Goal: Navigation & Orientation: Go to known website

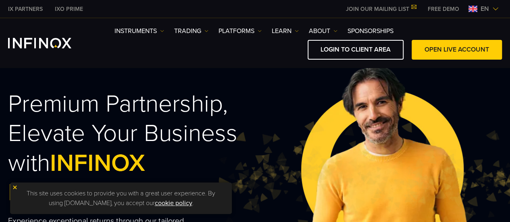
click at [483, 9] on span "en" at bounding box center [484, 9] width 15 height 10
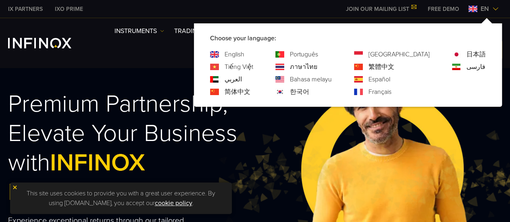
click at [318, 54] on link "Português" at bounding box center [304, 55] width 28 height 10
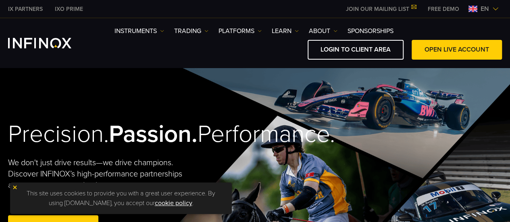
click at [482, 12] on span "en" at bounding box center [484, 9] width 15 height 10
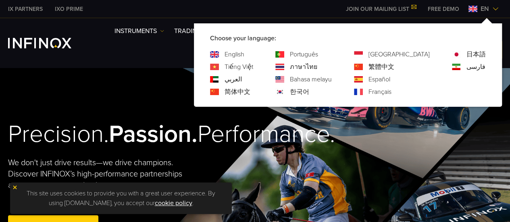
click at [318, 56] on link "Português" at bounding box center [304, 55] width 28 height 10
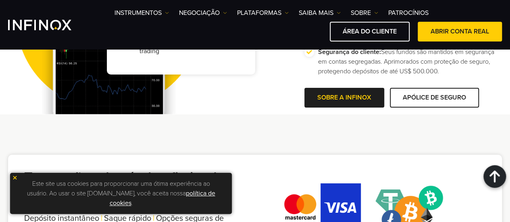
scroll to position [1614, 0]
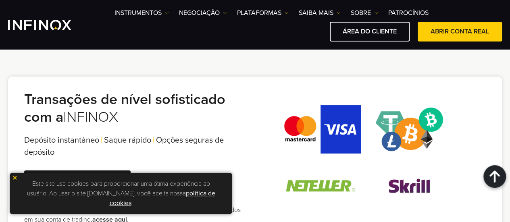
click at [434, 19] on span at bounding box center [434, 19] width 0 height 0
